Goal: Information Seeking & Learning: Learn about a topic

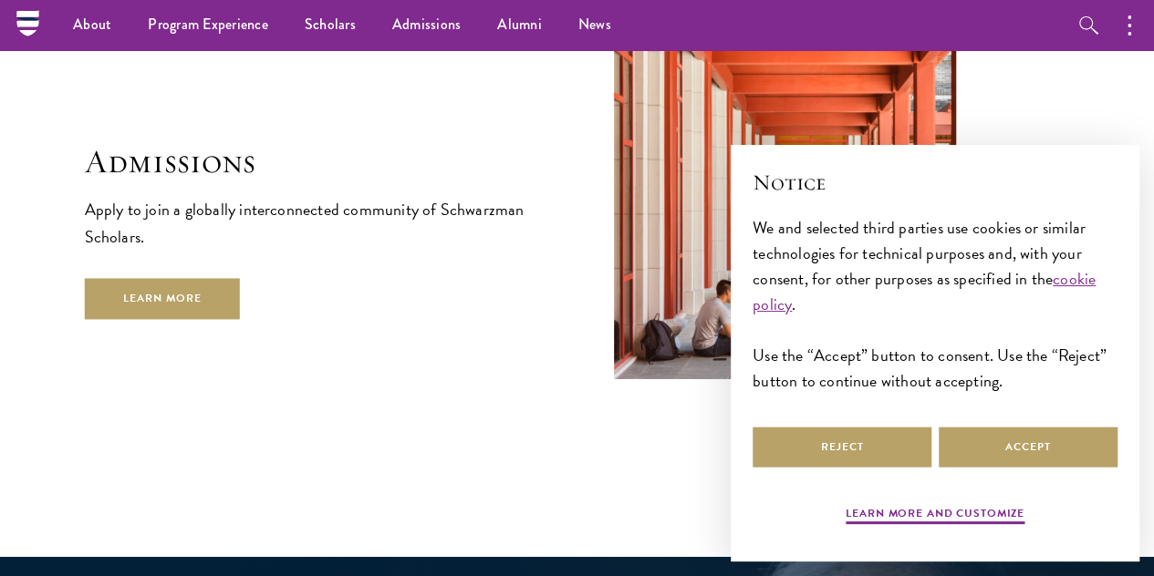
scroll to position [2851, 0]
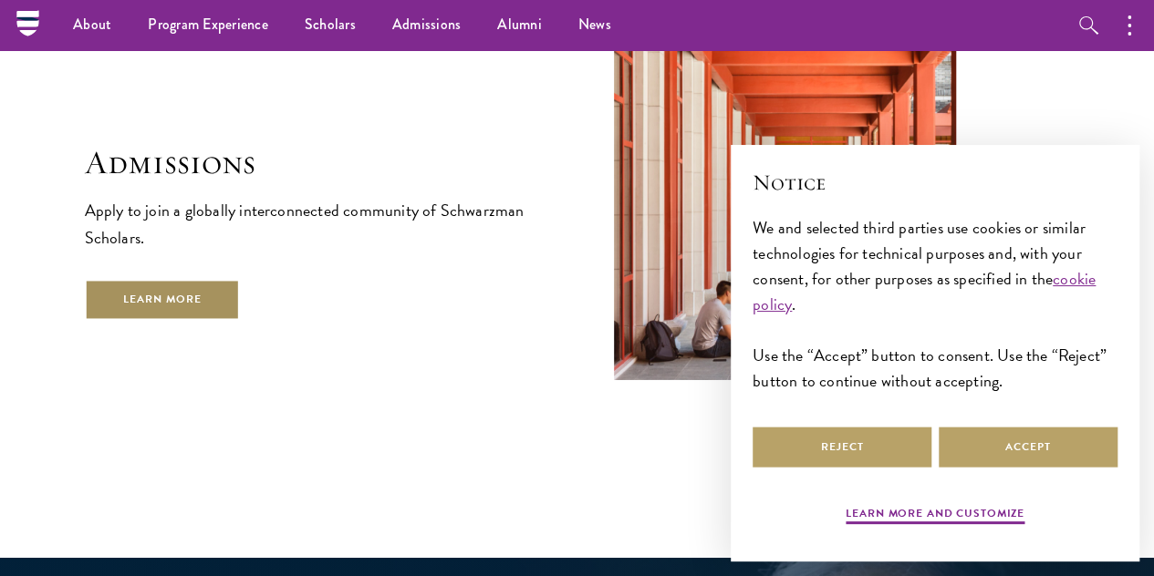
click at [241, 310] on link "Learn More" at bounding box center [163, 299] width 156 height 41
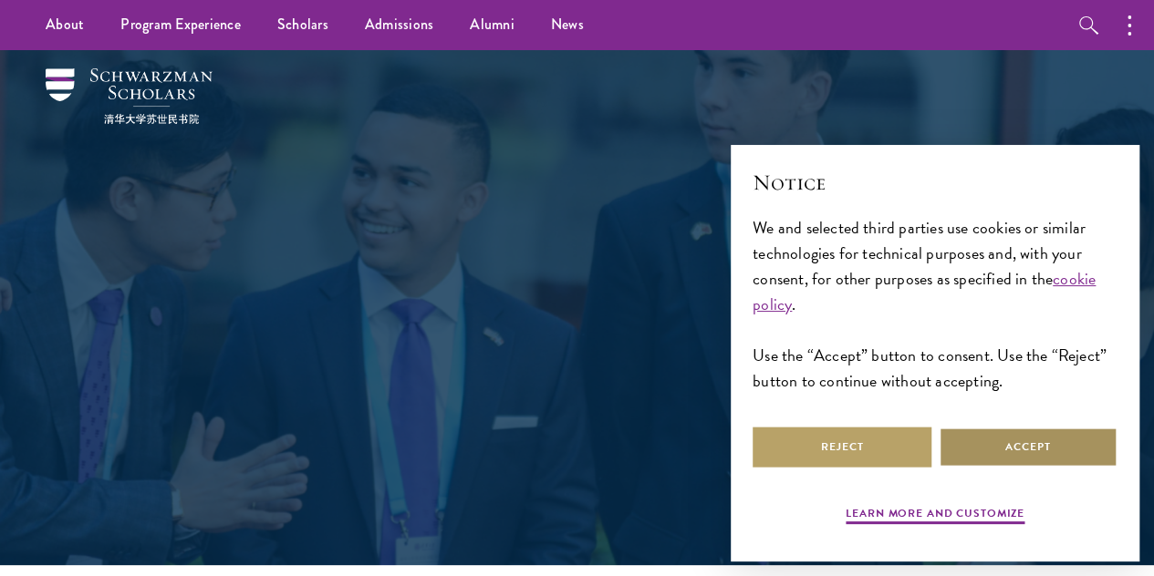
click at [1007, 443] on button "Accept" at bounding box center [1027, 447] width 179 height 41
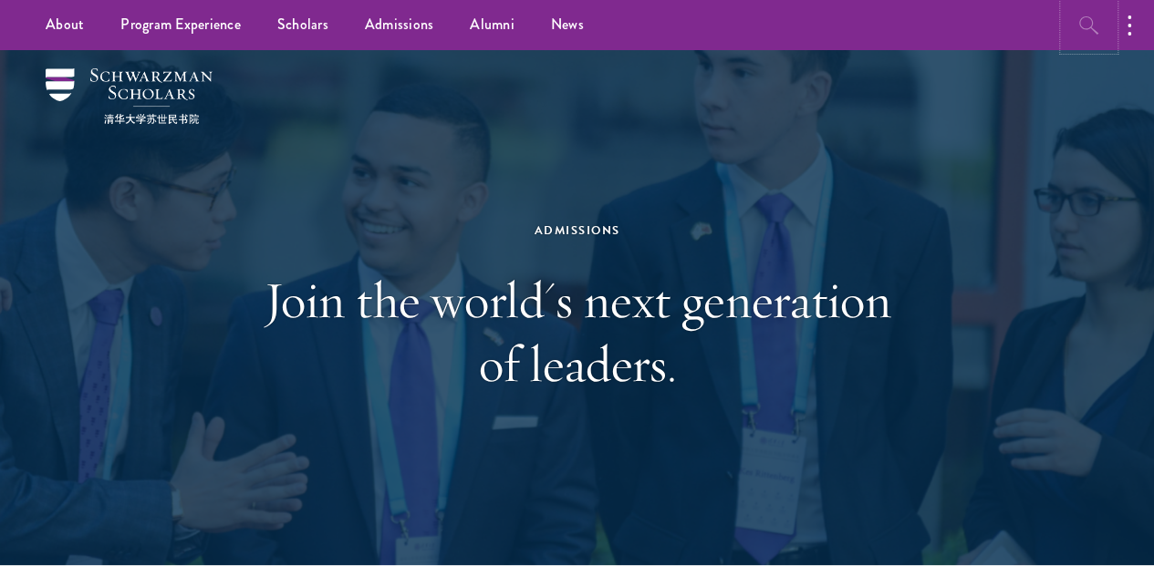
click at [1085, 20] on icon "button" at bounding box center [1089, 26] width 22 height 22
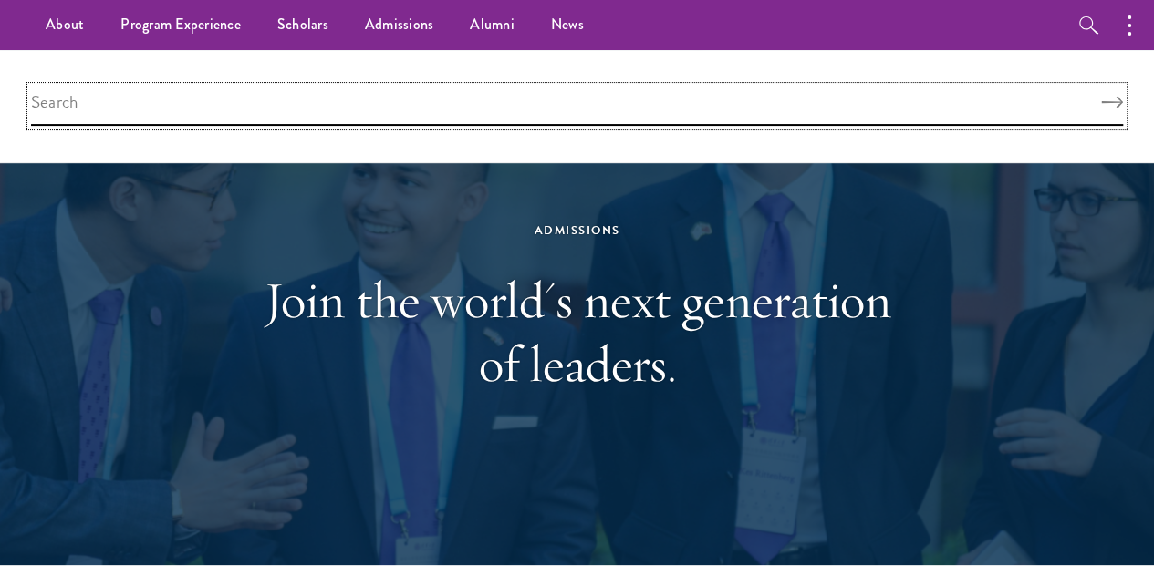
click at [731, 98] on input "search" at bounding box center [577, 106] width 1092 height 39
type input "schoolarship"
click at [1101, 97] on button "Search" at bounding box center [1112, 103] width 22 height 13
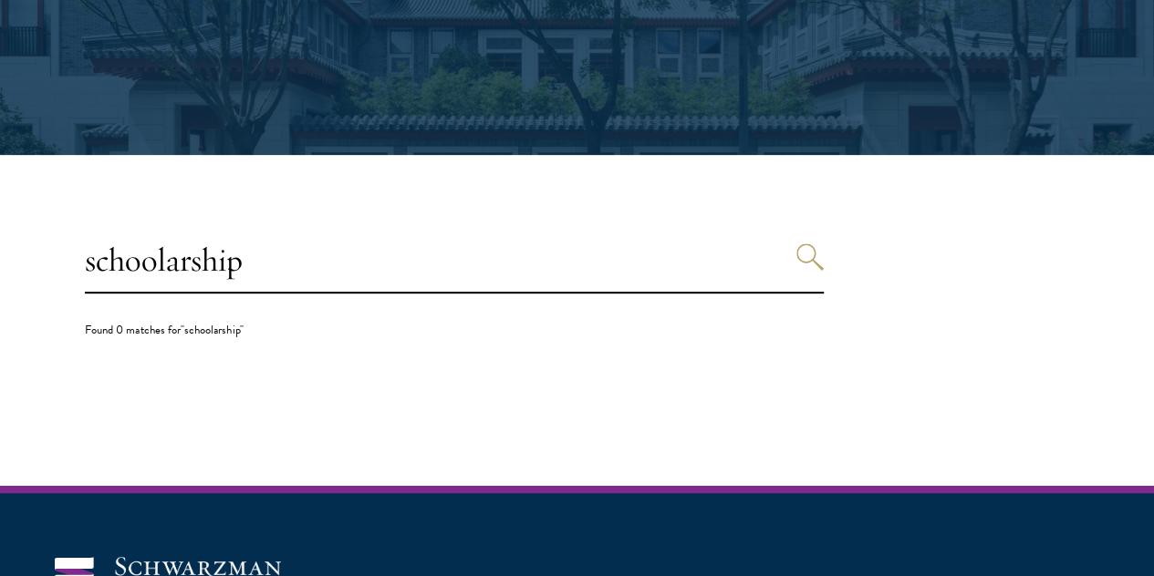
scroll to position [322, 0]
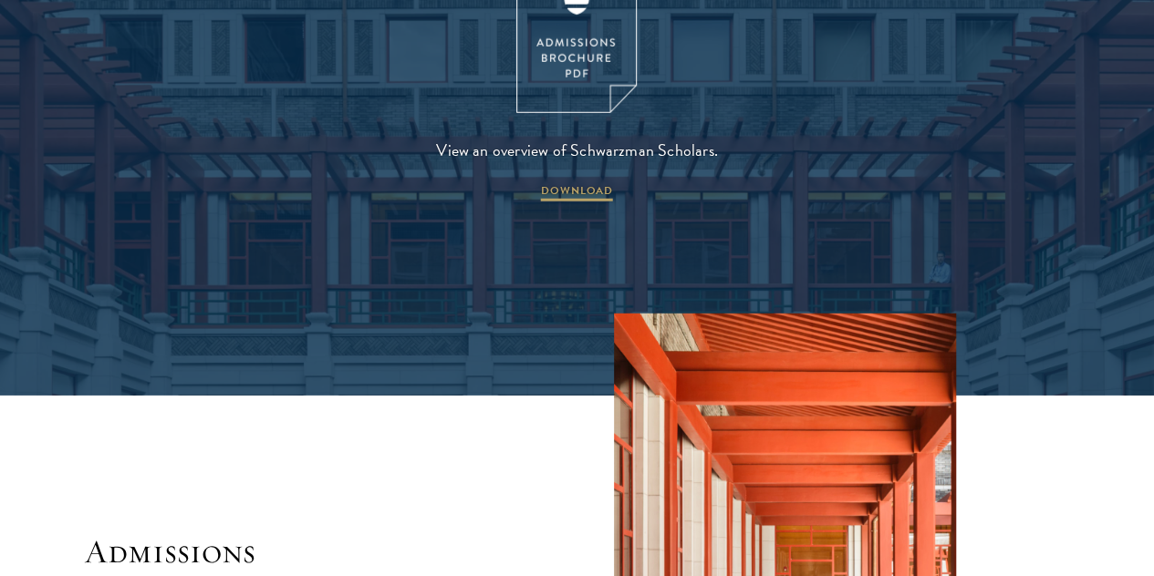
scroll to position [2463, 0]
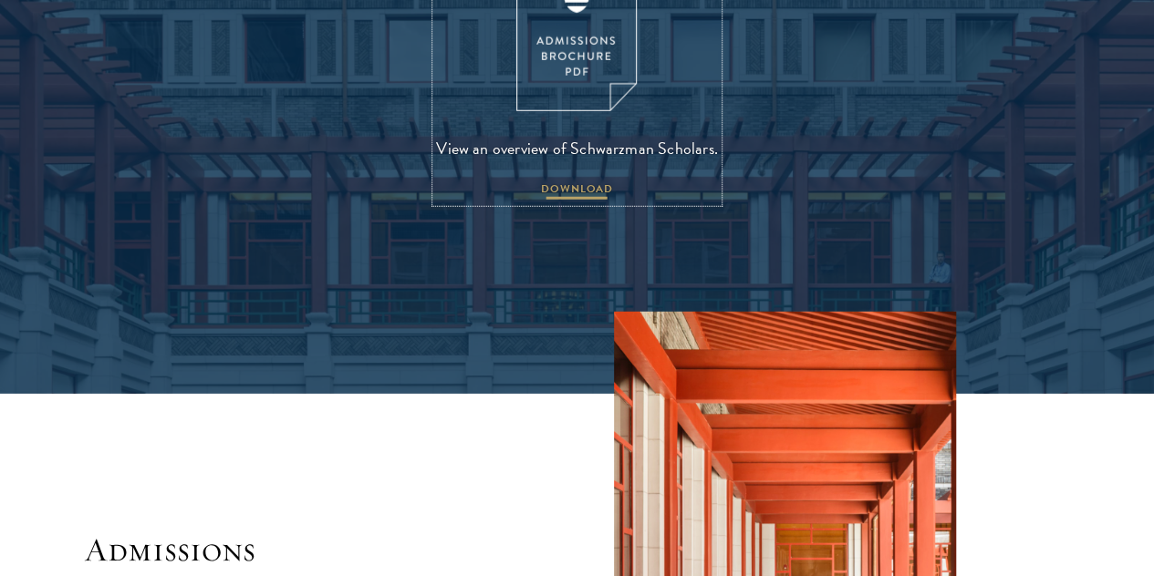
click at [575, 202] on span "DOWNLOAD" at bounding box center [577, 192] width 72 height 22
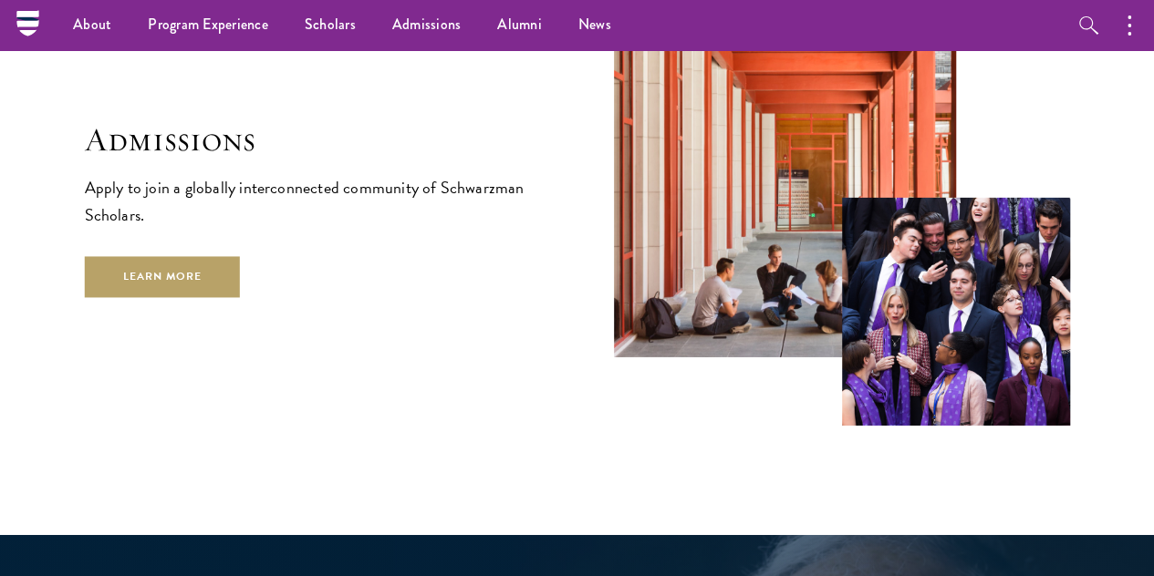
scroll to position [2873, 0]
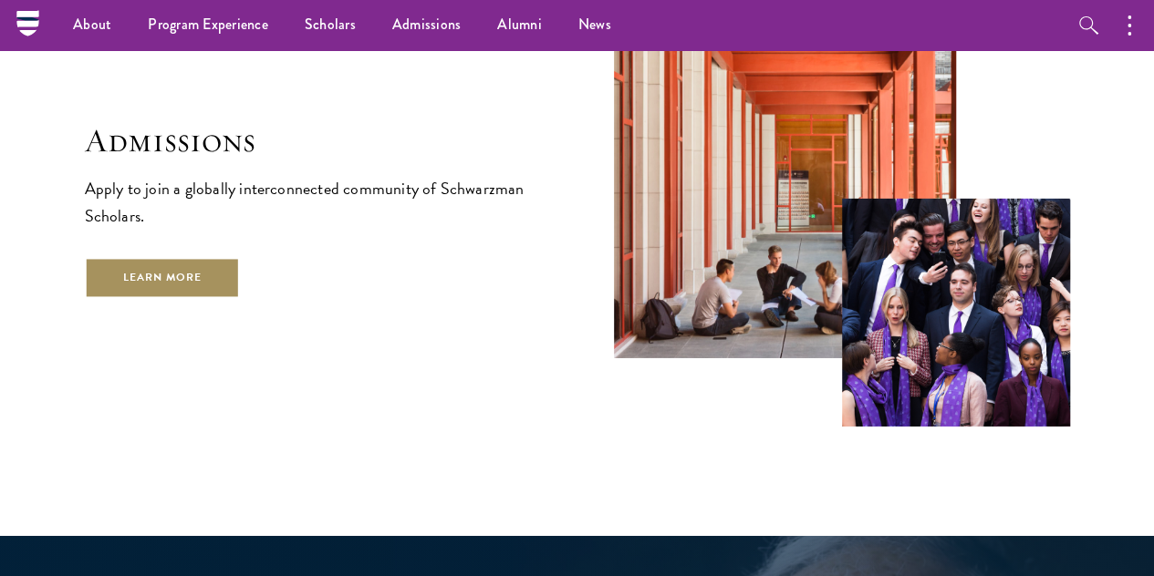
click at [241, 298] on link "Learn More" at bounding box center [163, 277] width 156 height 41
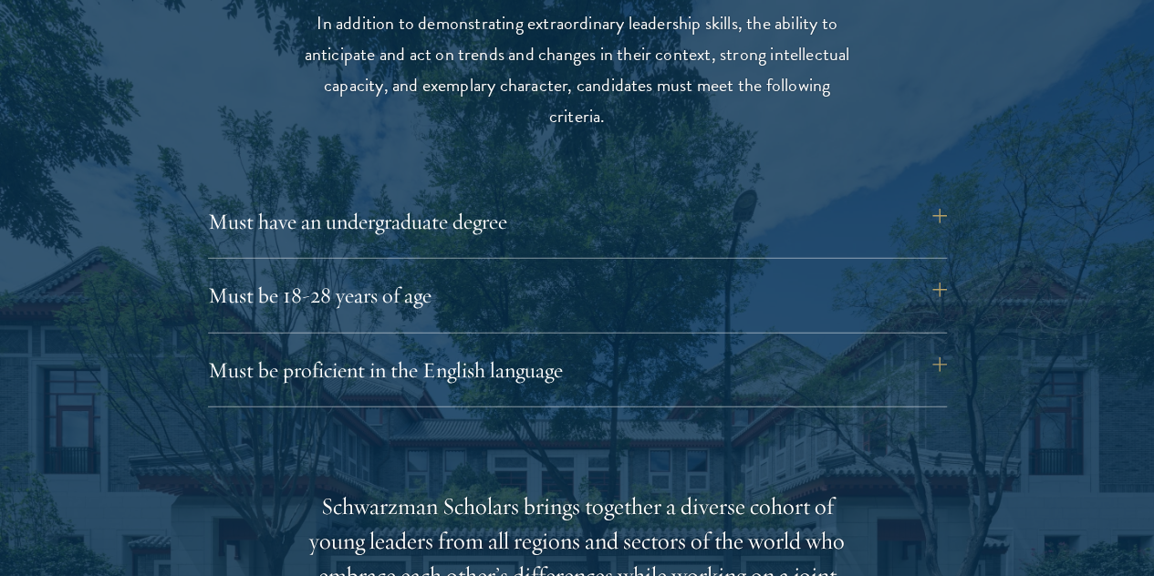
scroll to position [2419, 0]
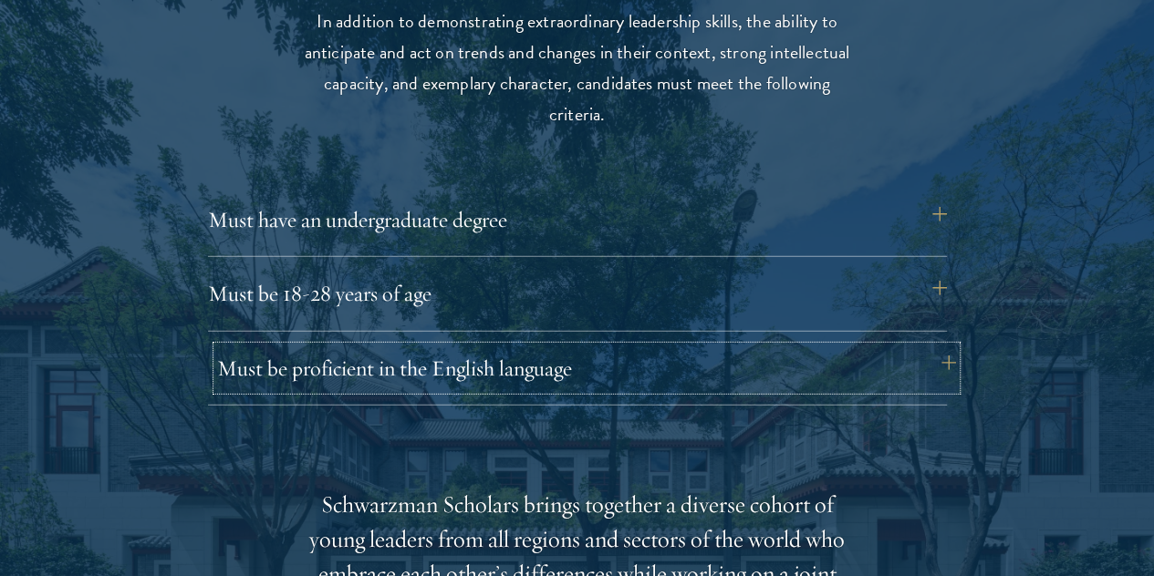
click at [573, 347] on button "Must be proficient in the English language" at bounding box center [586, 369] width 739 height 44
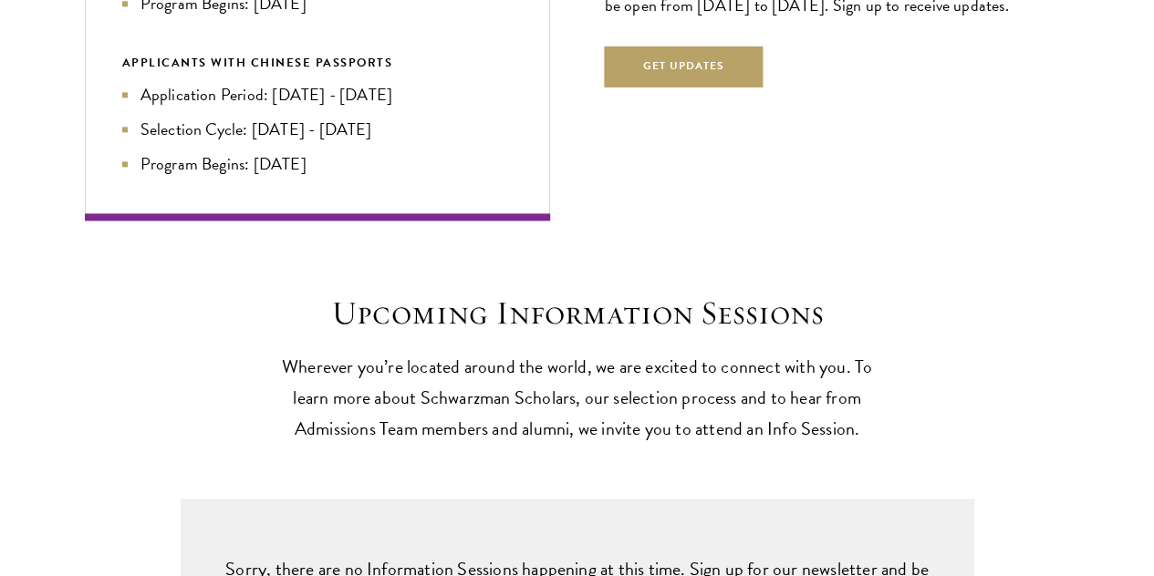
scroll to position [4644, 0]
